Goal: Communication & Community: Answer question/provide support

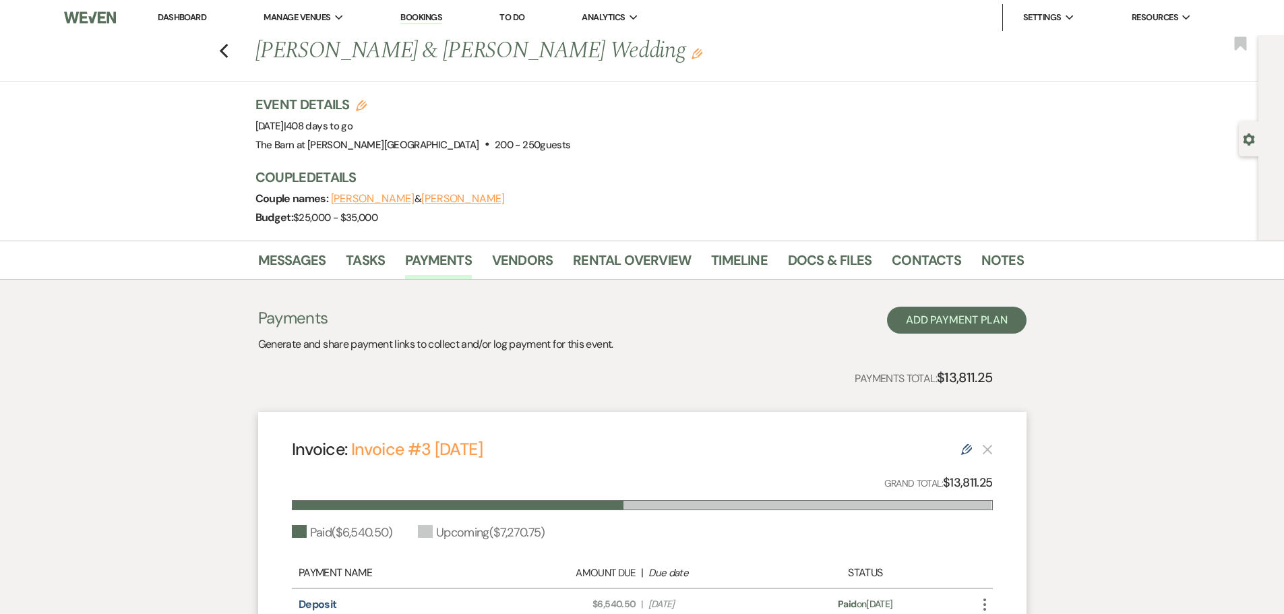
click at [190, 20] on link "Dashboard" at bounding box center [182, 16] width 49 height 11
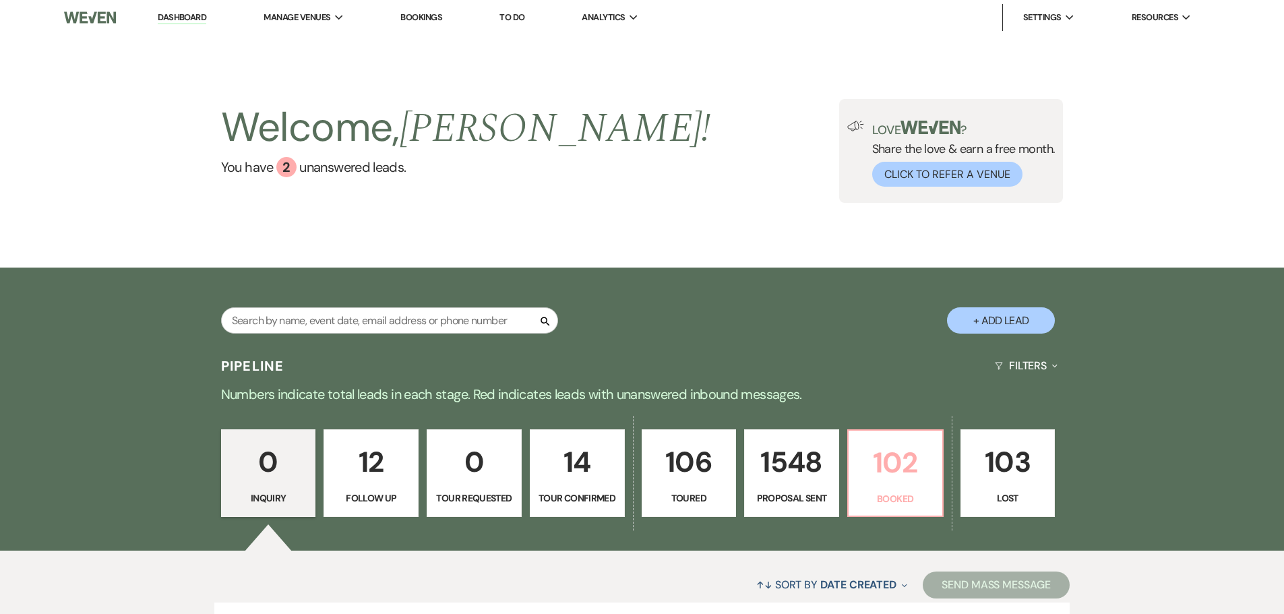
click at [875, 479] on p "102" at bounding box center [894, 462] width 77 height 45
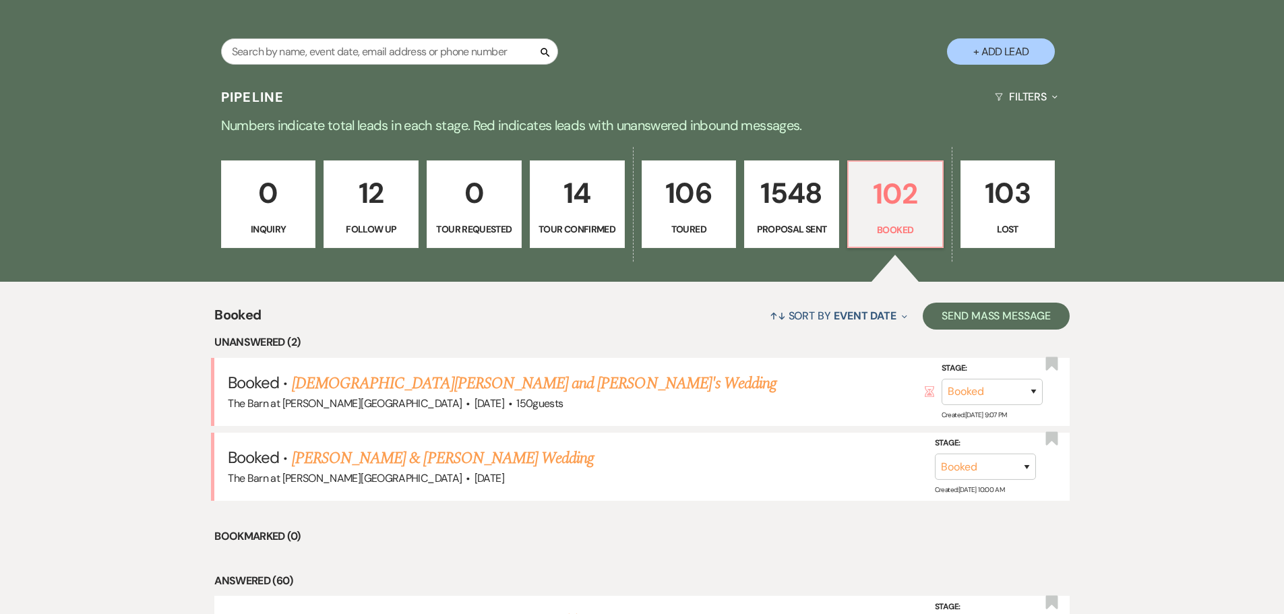
scroll to position [270, 0]
click at [480, 387] on link "[DEMOGRAPHIC_DATA][PERSON_NAME] and [PERSON_NAME]'s Wedding" at bounding box center [534, 383] width 484 height 24
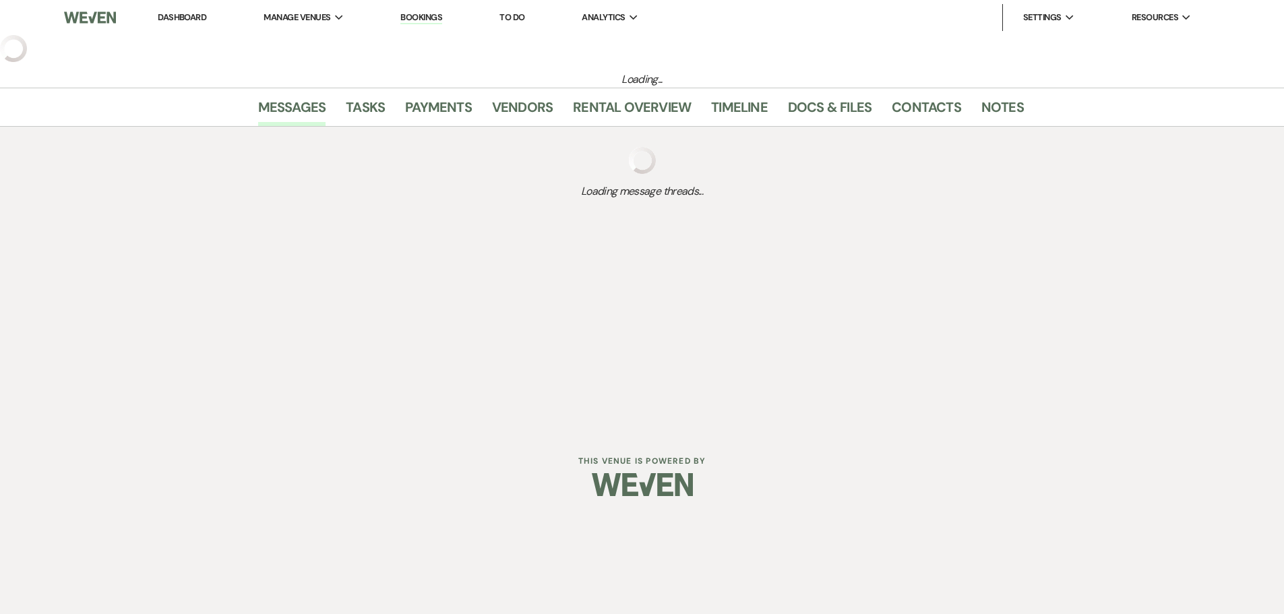
select select "3"
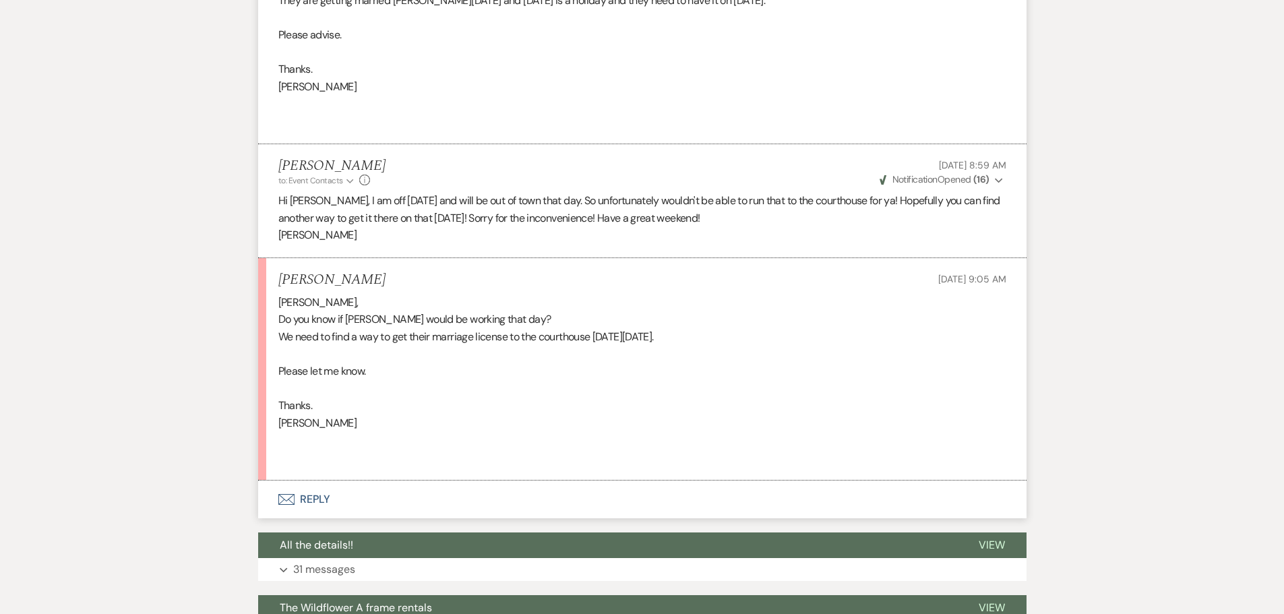
scroll to position [1819, 0]
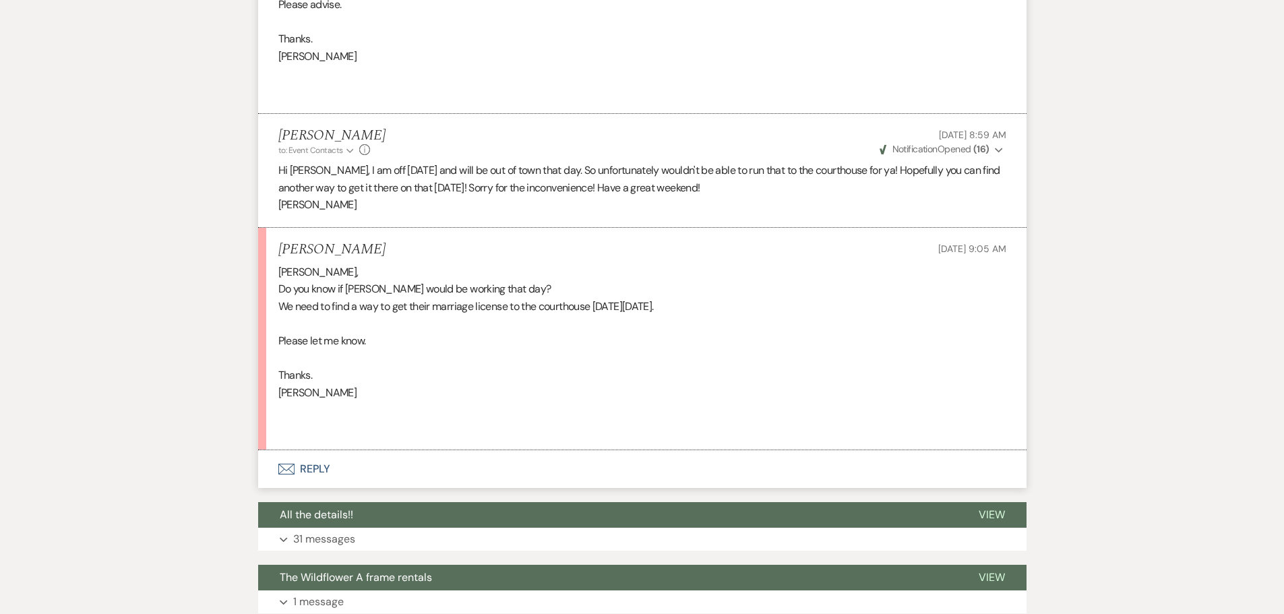
click at [303, 450] on button "Envelope Reply" at bounding box center [642, 469] width 768 height 38
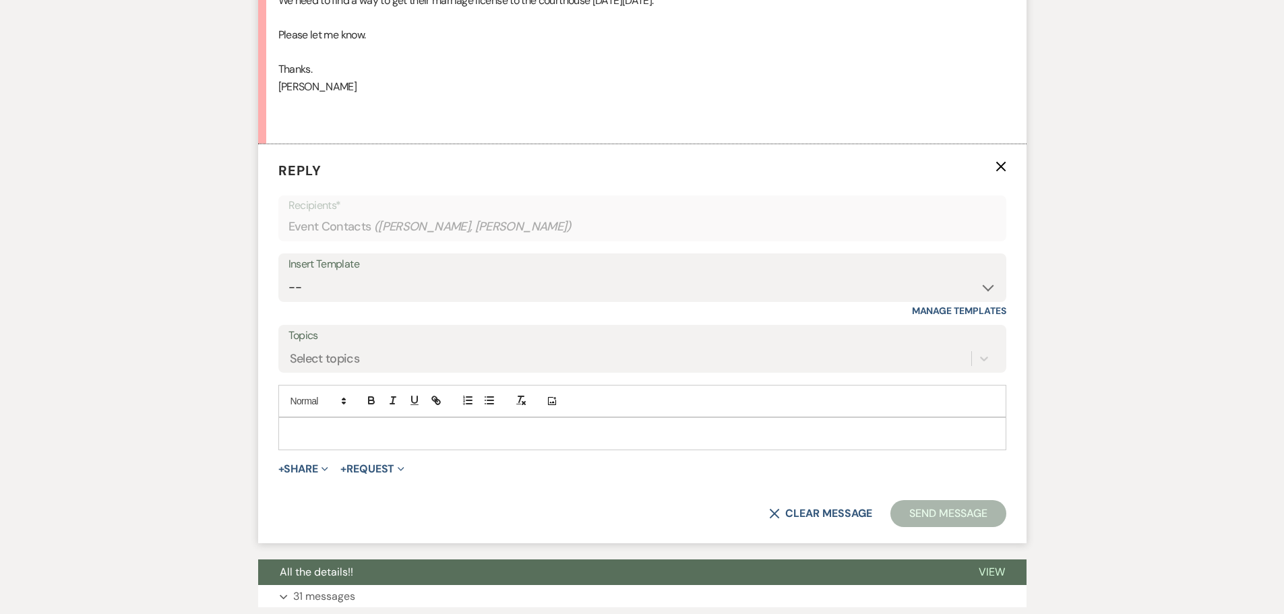
scroll to position [2145, 0]
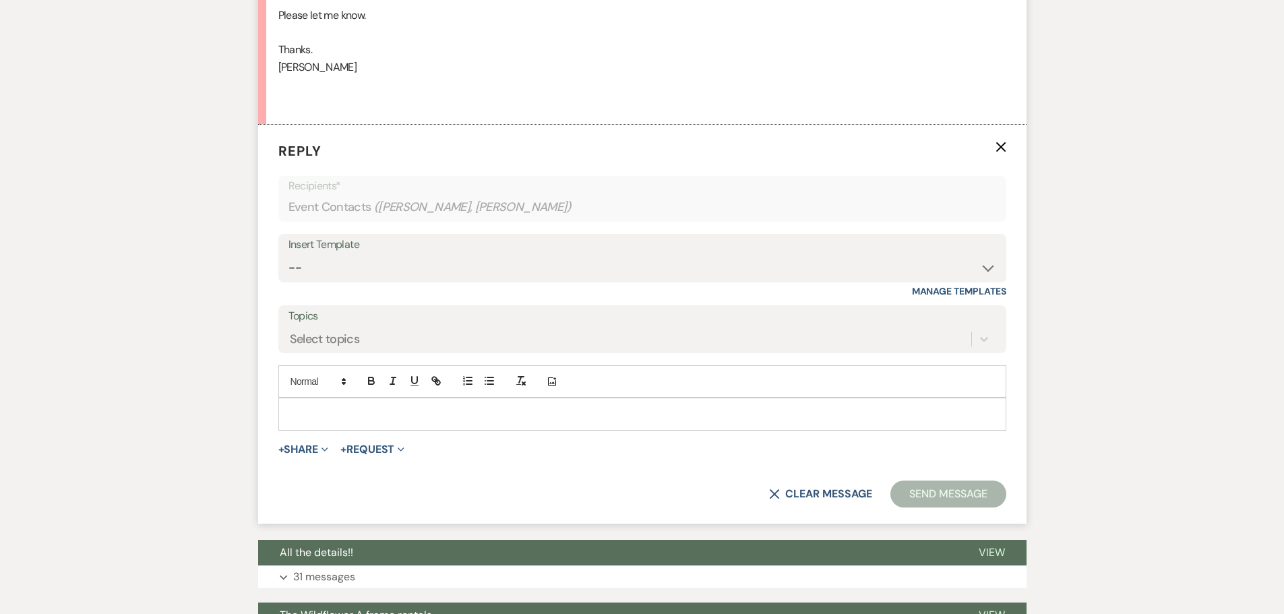
click at [307, 406] on p at bounding box center [642, 413] width 706 height 15
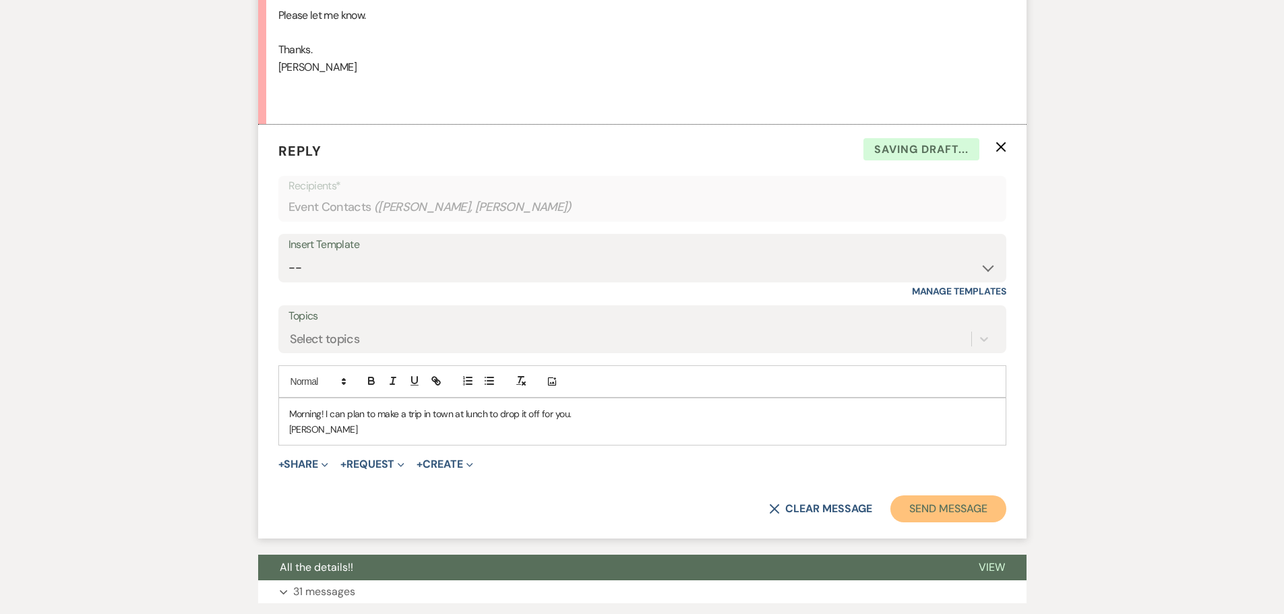
click at [921, 495] on button "Send Message" at bounding box center [947, 508] width 115 height 27
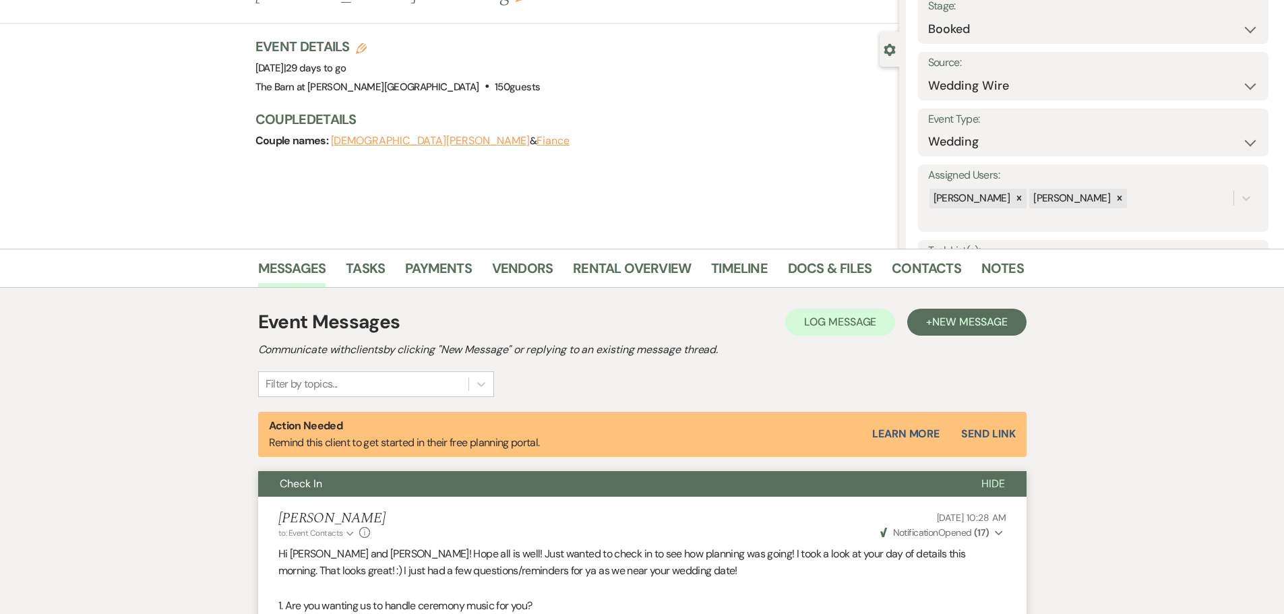
scroll to position [0, 0]
